Goal: Transaction & Acquisition: Purchase product/service

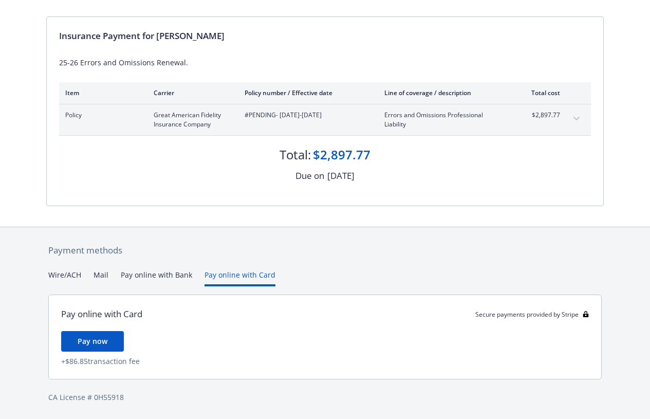
scroll to position [90, 0]
click at [237, 251] on div "Payment methods Wire/ACH Mail Pay online with Bank Pay online with Card Pay onl…" at bounding box center [325, 323] width 558 height 192
click at [107, 335] on button "Pay now" at bounding box center [92, 341] width 63 height 21
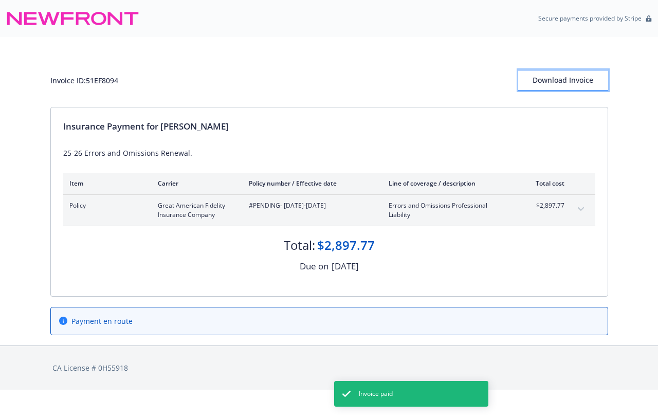
click at [583, 81] on div "Download Invoice" at bounding box center [563, 80] width 90 height 20
